Goal: Entertainment & Leisure: Consume media (video, audio)

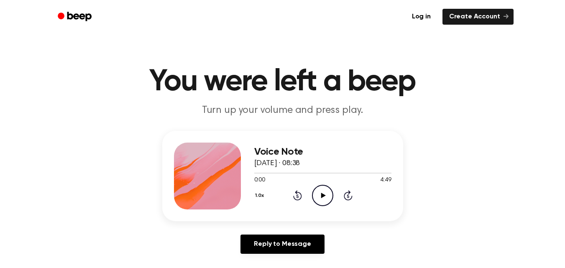
click at [328, 190] on icon "Play Audio" at bounding box center [322, 195] width 21 height 21
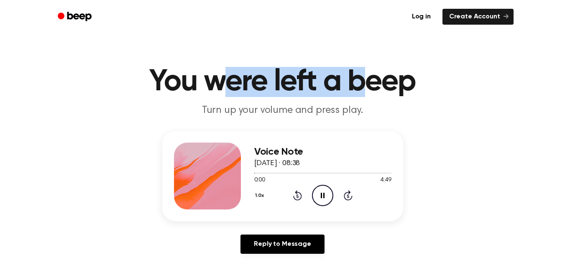
drag, startPoint x: 248, startPoint y: 85, endPoint x: 359, endPoint y: 96, distance: 110.8
click at [359, 96] on h1 "You were left a beep" at bounding box center [283, 82] width 428 height 30
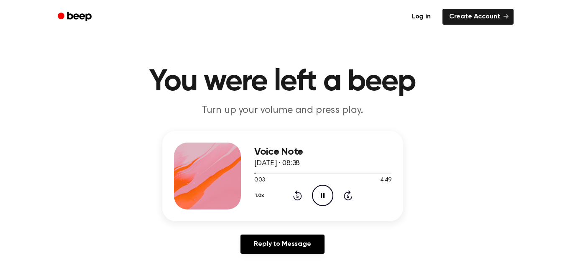
click at [258, 195] on button "1.0x" at bounding box center [260, 195] width 13 height 14
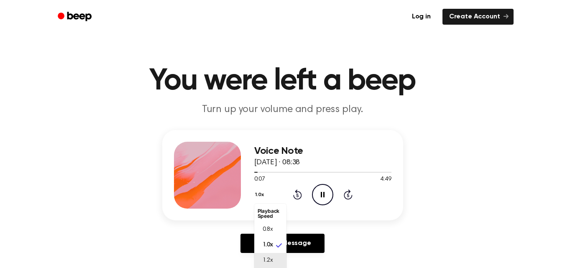
click at [270, 257] on span "1.2x" at bounding box center [267, 260] width 10 height 9
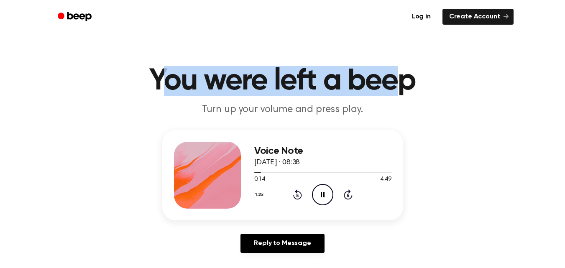
drag, startPoint x: 230, startPoint y: 86, endPoint x: 394, endPoint y: 87, distance: 164.2
click at [394, 87] on h1 "You were left a beep" at bounding box center [283, 81] width 428 height 30
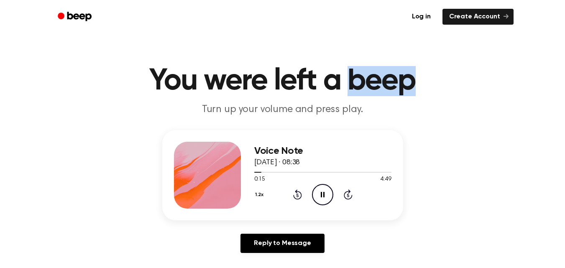
click at [394, 87] on h1 "You were left a beep" at bounding box center [283, 81] width 428 height 30
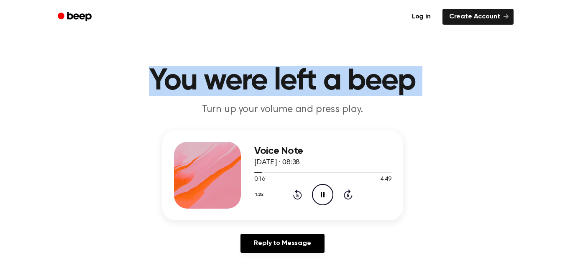
click at [394, 87] on h1 "You were left a beep" at bounding box center [283, 81] width 428 height 30
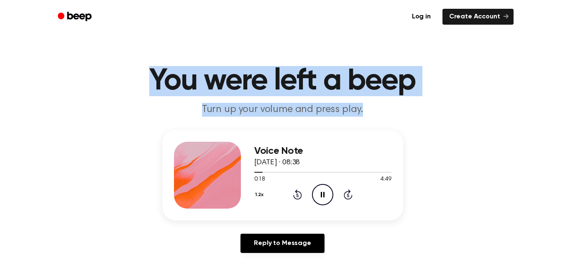
drag, startPoint x: 363, startPoint y: 110, endPoint x: 151, endPoint y: 73, distance: 215.6
click at [151, 73] on header "You were left a beep Turn up your volume and press play." at bounding box center [282, 91] width 544 height 51
click at [151, 73] on h1 "You were left a beep" at bounding box center [283, 81] width 428 height 30
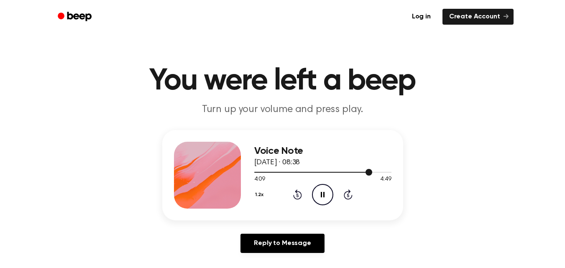
click at [364, 173] on div at bounding box center [322, 171] width 137 height 7
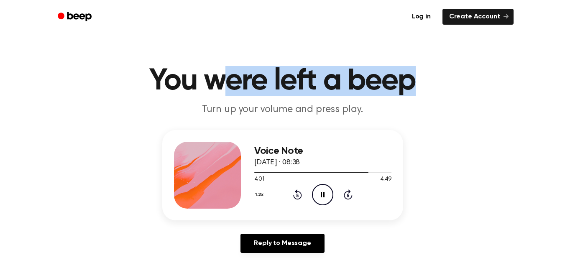
drag, startPoint x: 411, startPoint y: 71, endPoint x: 474, endPoint y: 65, distance: 63.9
click at [487, 55] on main "You were left a beep Turn up your volume and press play. Voice Note [DATE] · 08…" at bounding box center [282, 256] width 565 height 515
click at [395, 85] on h1 "You were left a beep" at bounding box center [283, 81] width 428 height 30
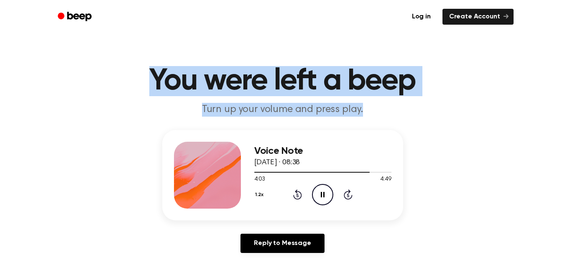
drag, startPoint x: 373, startPoint y: 108, endPoint x: 150, endPoint y: 79, distance: 225.0
click at [150, 79] on header "You were left a beep Turn up your volume and press play." at bounding box center [282, 91] width 544 height 51
click at [348, 90] on h1 "You were left a beep" at bounding box center [283, 81] width 428 height 30
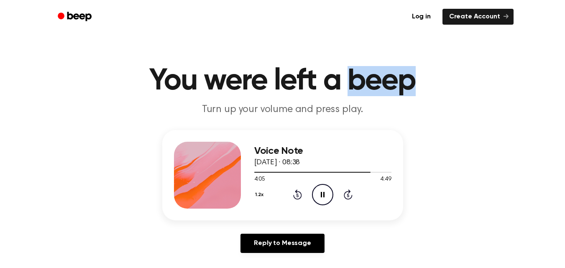
click at [348, 90] on h1 "You were left a beep" at bounding box center [283, 81] width 428 height 30
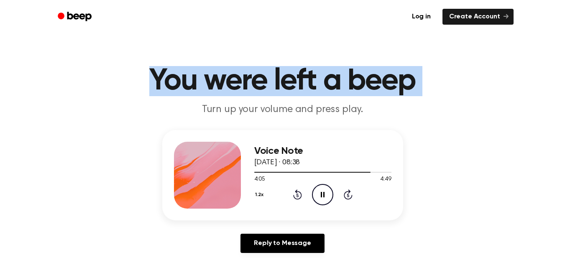
click at [348, 90] on h1 "You were left a beep" at bounding box center [283, 81] width 428 height 30
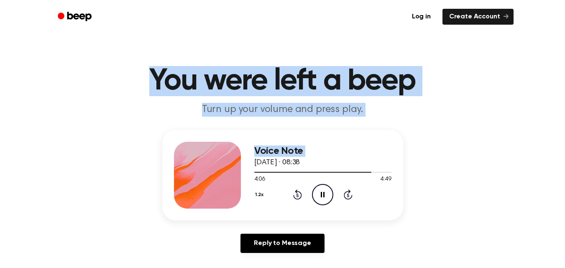
drag, startPoint x: 348, startPoint y: 90, endPoint x: 354, endPoint y: 134, distance: 44.8
click at [354, 134] on main "You were left a beep Turn up your volume and press play. Voice Note [DATE] · 08…" at bounding box center [282, 256] width 565 height 515
click at [366, 117] on main "You were left a beep Turn up your volume and press play. Voice Note [DATE] · 08…" at bounding box center [282, 256] width 565 height 515
drag, startPoint x: 366, startPoint y: 117, endPoint x: 149, endPoint y: 63, distance: 224.0
click at [149, 63] on main "You were left a beep Turn up your volume and press play. Voice Note [DATE] · 08…" at bounding box center [282, 256] width 565 height 515
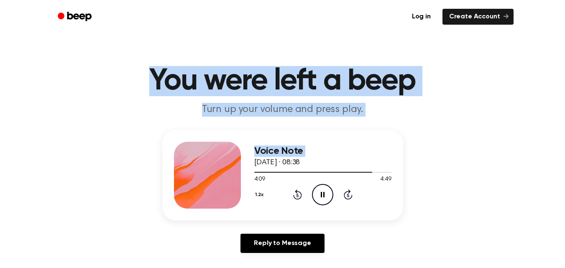
click at [149, 66] on h1 "You were left a beep" at bounding box center [283, 81] width 428 height 30
